Goal: Task Accomplishment & Management: Manage account settings

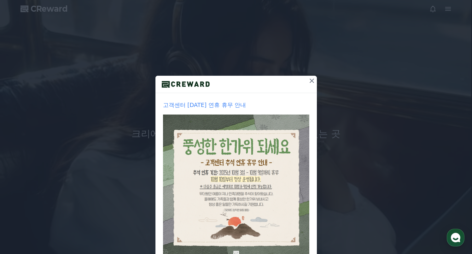
click at [313, 81] on icon at bounding box center [312, 81] width 8 height 8
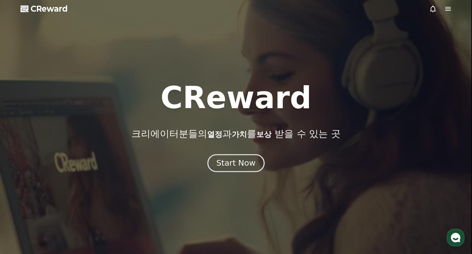
click at [242, 163] on div "Start Now" at bounding box center [235, 163] width 39 height 11
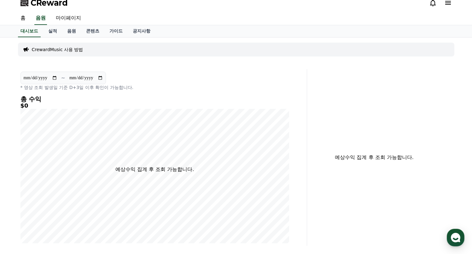
scroll to position [8, 0]
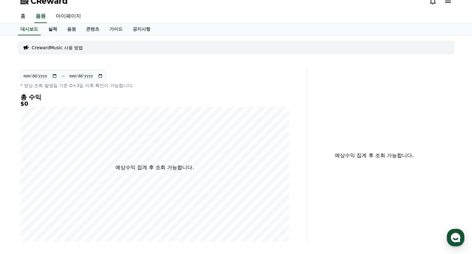
click at [54, 28] on link "실적" at bounding box center [52, 29] width 19 height 12
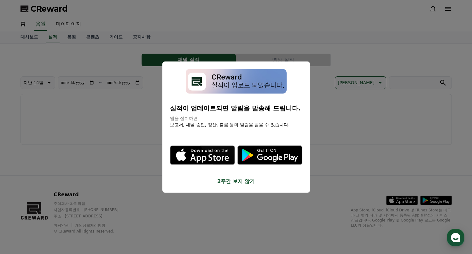
click at [225, 178] on button "2주간 보지 않기" at bounding box center [236, 182] width 132 height 8
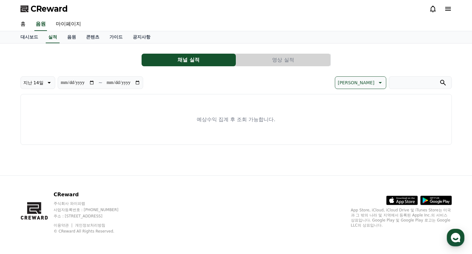
click at [248, 58] on button "영상 실적" at bounding box center [283, 60] width 94 height 13
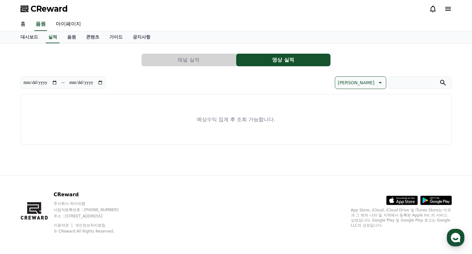
click at [213, 58] on button "채널 실적" at bounding box center [189, 60] width 94 height 13
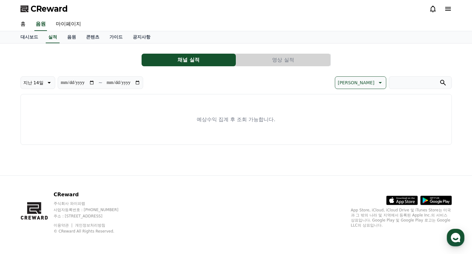
click at [453, 13] on div "CReward" at bounding box center [235, 9] width 441 height 18
click at [448, 4] on div at bounding box center [440, 9] width 23 height 10
click at [448, 9] on icon at bounding box center [448, 9] width 6 height 4
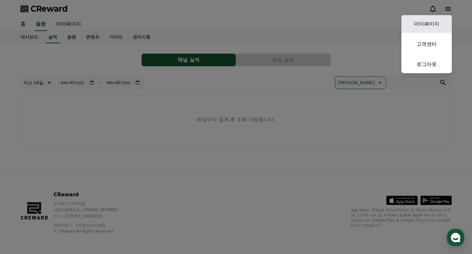
click at [425, 20] on link "마이페이지" at bounding box center [426, 24] width 50 height 18
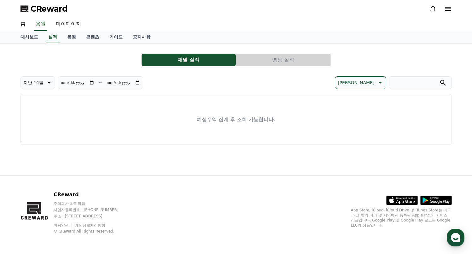
select select "**********"
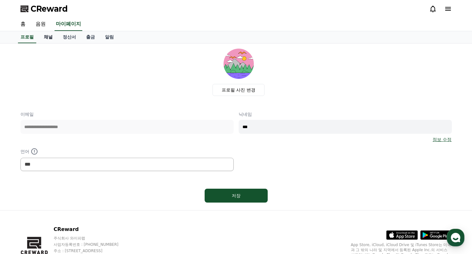
click at [49, 38] on link "채널" at bounding box center [48, 37] width 19 height 12
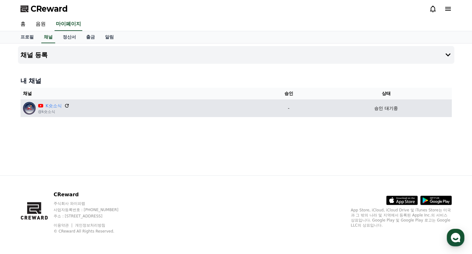
click at [66, 103] on icon at bounding box center [67, 106] width 6 height 6
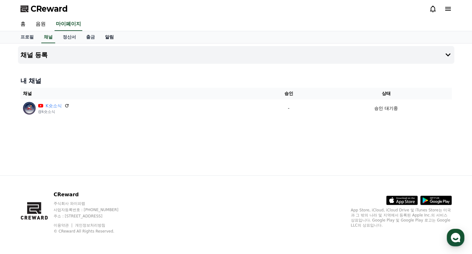
click at [102, 35] on link "알림" at bounding box center [109, 37] width 19 height 12
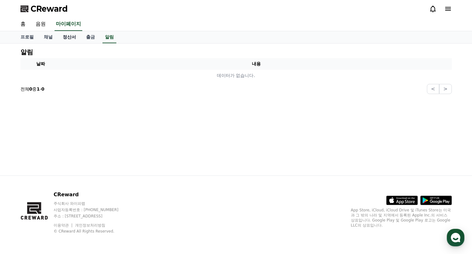
click at [61, 36] on link "정산서" at bounding box center [69, 37] width 23 height 12
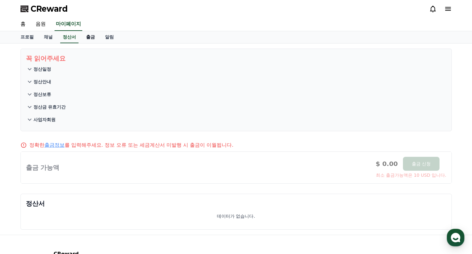
click at [90, 34] on link "출금" at bounding box center [90, 37] width 19 height 12
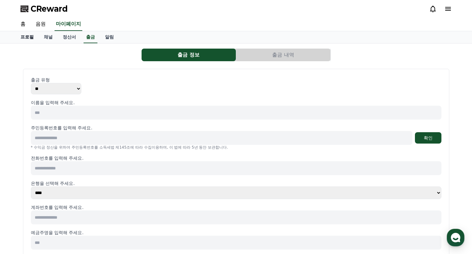
click at [29, 36] on link "프로필" at bounding box center [26, 37] width 23 height 12
select select "**********"
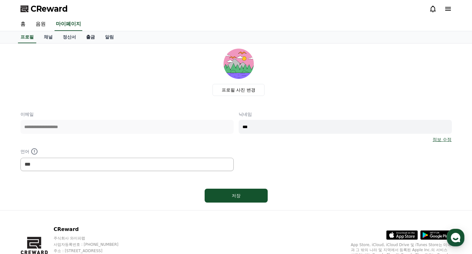
click at [88, 38] on link "출금" at bounding box center [90, 37] width 19 height 12
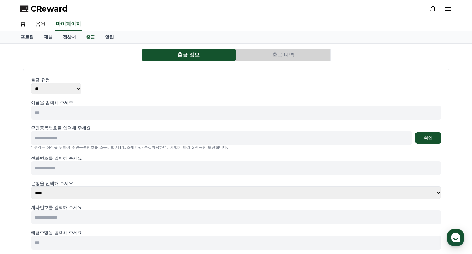
click at [41, 10] on span "CReward" at bounding box center [49, 9] width 37 height 10
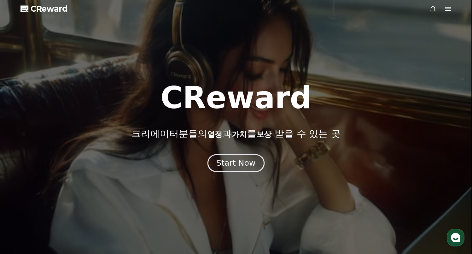
click at [242, 164] on div "Start Now" at bounding box center [235, 163] width 39 height 11
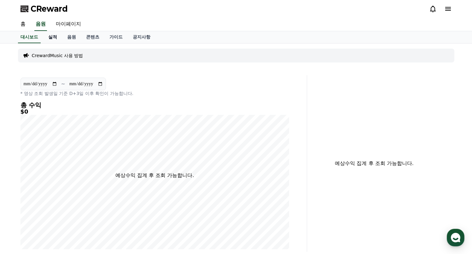
click at [48, 38] on link "실적" at bounding box center [52, 37] width 19 height 12
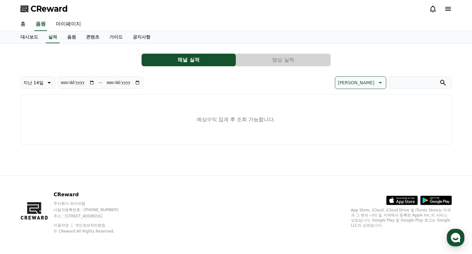
click at [163, 60] on button "채널 실적" at bounding box center [189, 60] width 94 height 13
click at [24, 40] on link "대시보드" at bounding box center [29, 37] width 28 height 12
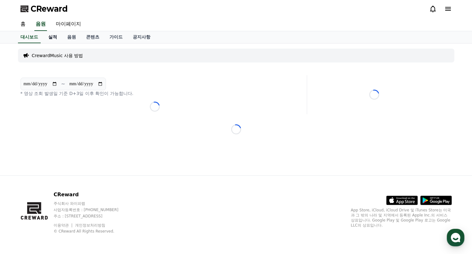
click at [48, 36] on link "실적" at bounding box center [52, 37] width 19 height 12
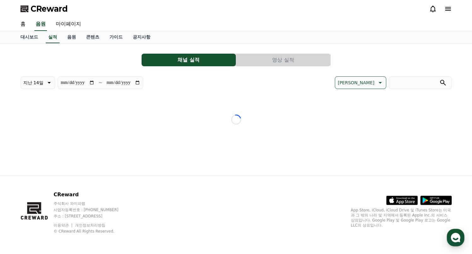
click at [446, 9] on icon at bounding box center [448, 9] width 8 height 8
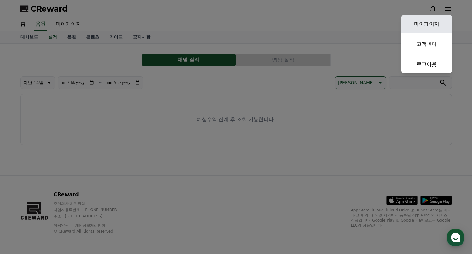
click at [425, 25] on link "마이페이지" at bounding box center [426, 24] width 50 height 18
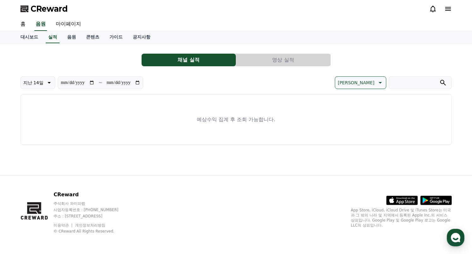
select select "**********"
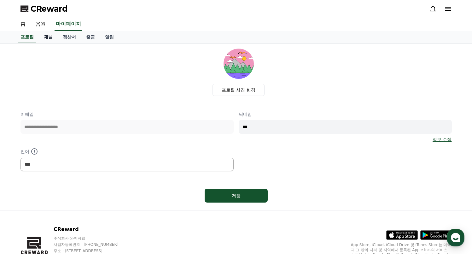
click at [48, 41] on link "채널" at bounding box center [48, 37] width 19 height 12
